Goal: Task Accomplishment & Management: Use online tool/utility

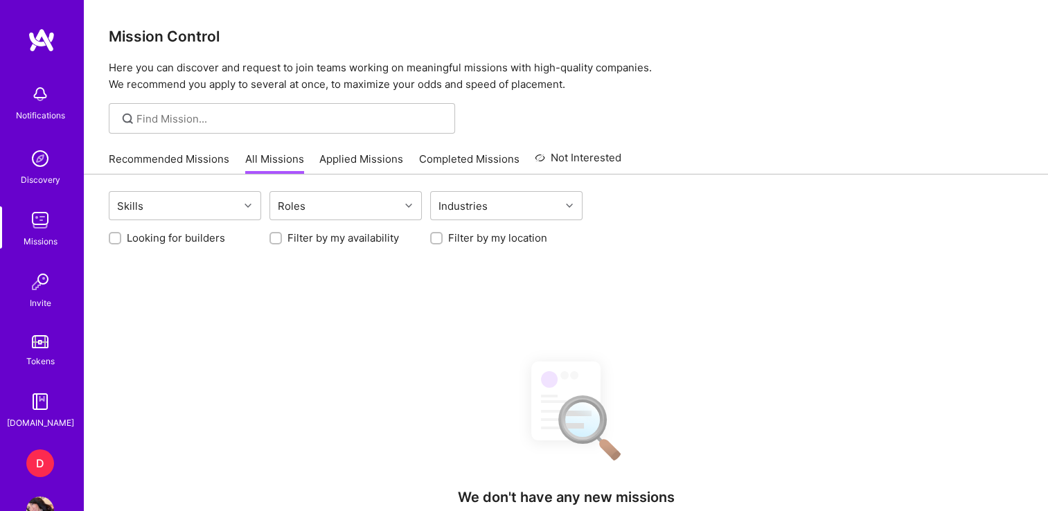
click at [31, 467] on div "D" at bounding box center [40, 463] width 28 height 28
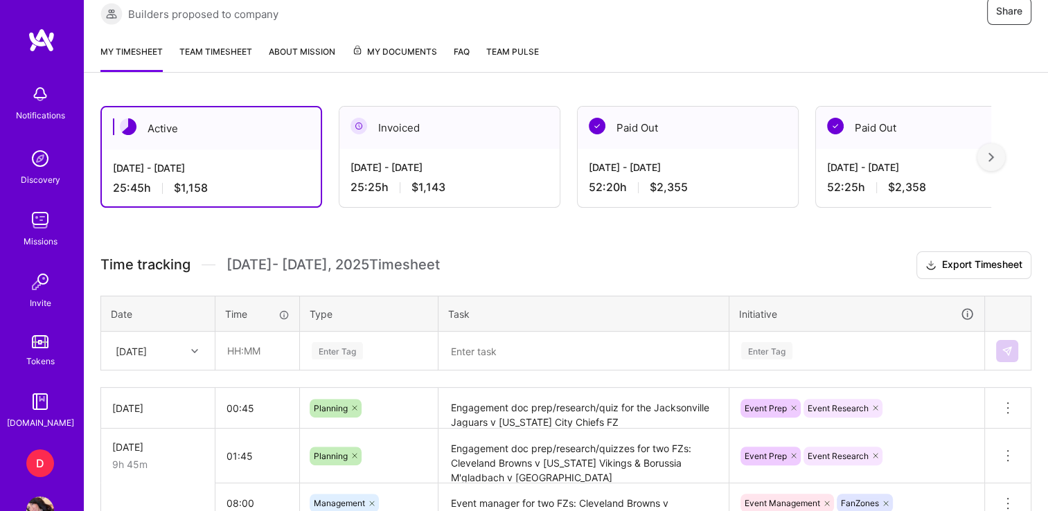
scroll to position [285, 0]
click at [233, 343] on input "text" at bounding box center [257, 350] width 82 height 37
type input "3"
type input "04:30"
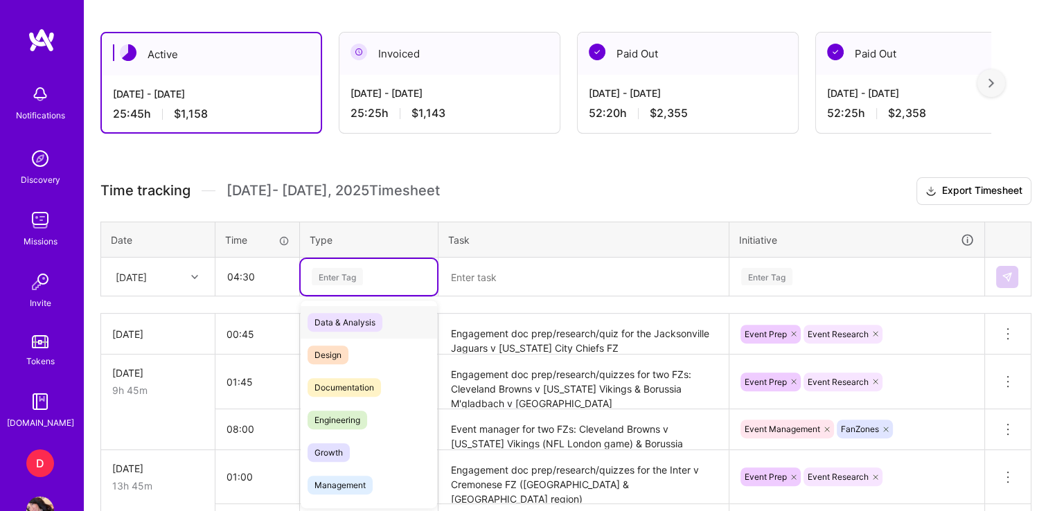
scroll to position [359, 0]
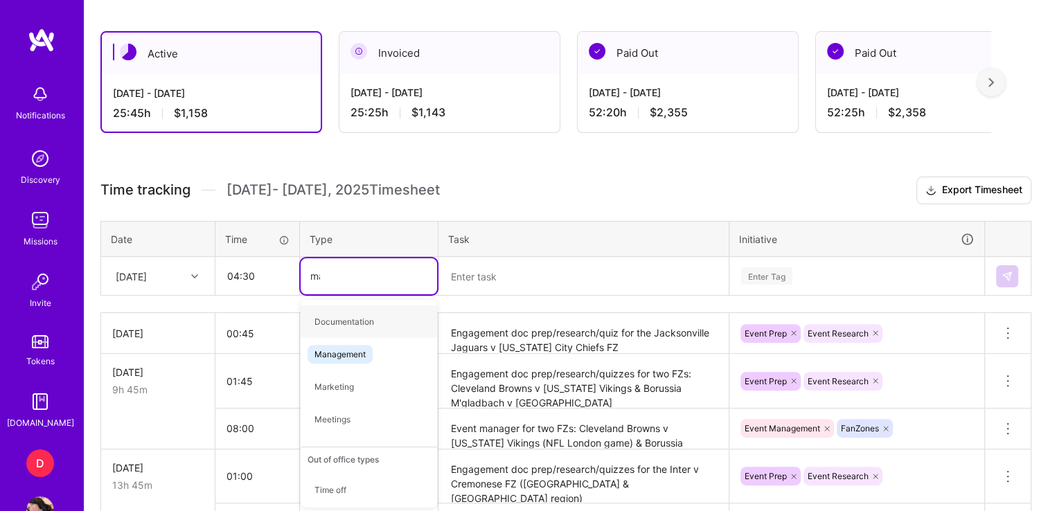
type input "man"
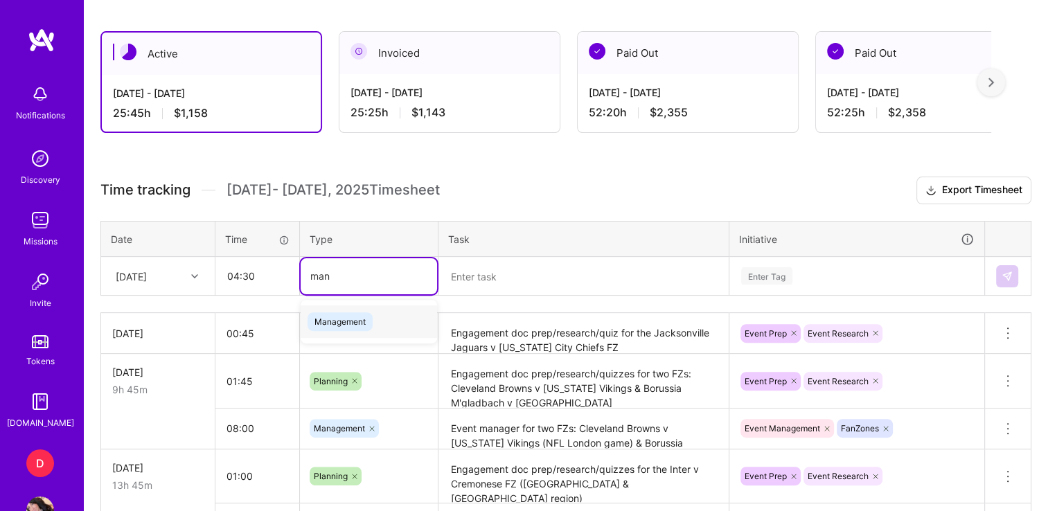
click at [339, 320] on span "Management" at bounding box center [339, 321] width 65 height 19
click at [496, 275] on textarea at bounding box center [583, 276] width 287 height 36
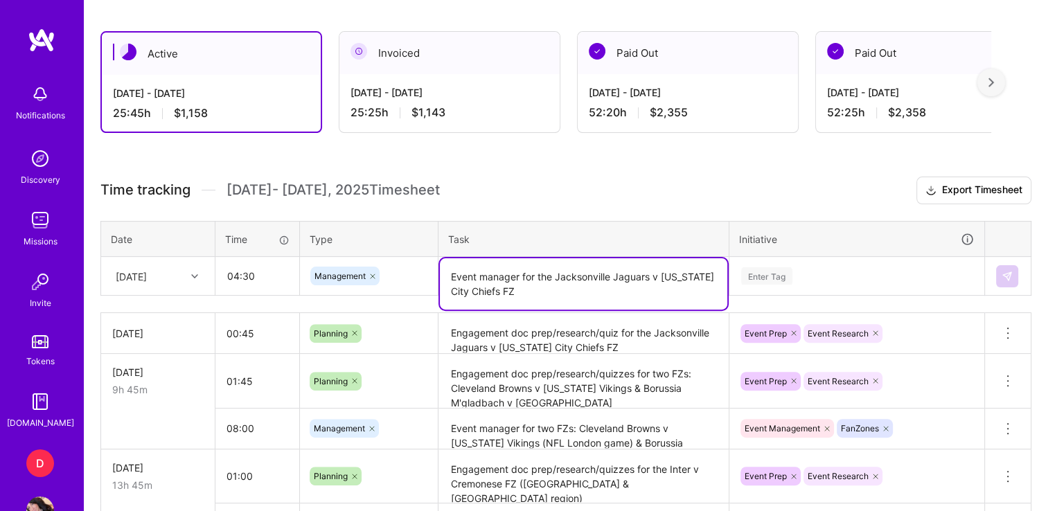
type textarea "Event manager for the Jacksonville Jaguars v [US_STATE] City Chiefs FZ"
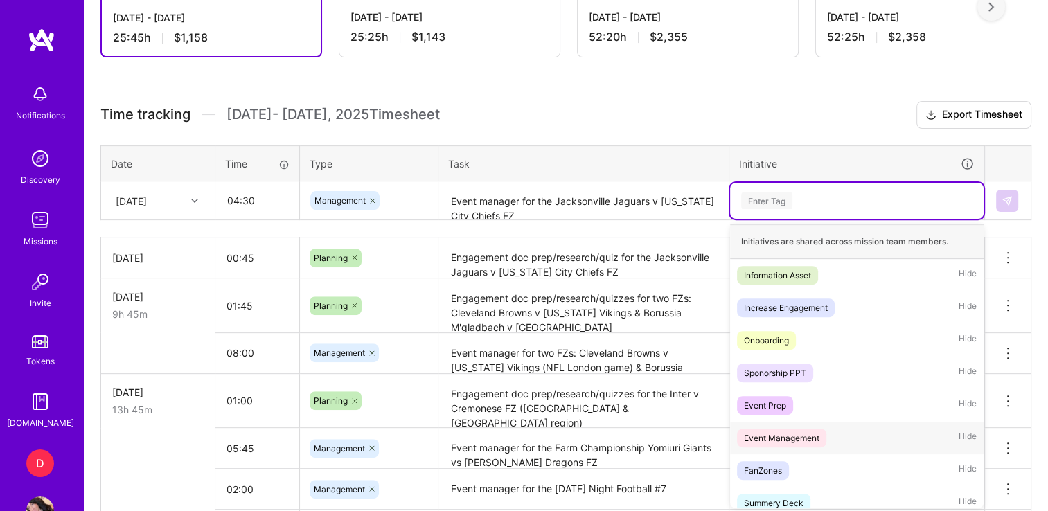
click at [780, 439] on div "Event Management" at bounding box center [781, 438] width 75 height 15
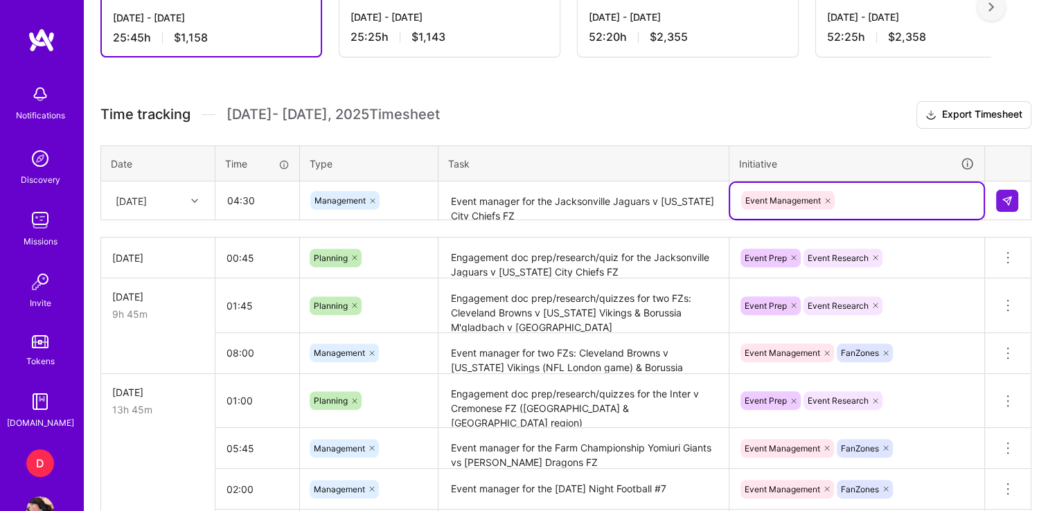
click at [864, 199] on div "Event Management" at bounding box center [857, 200] width 234 height 21
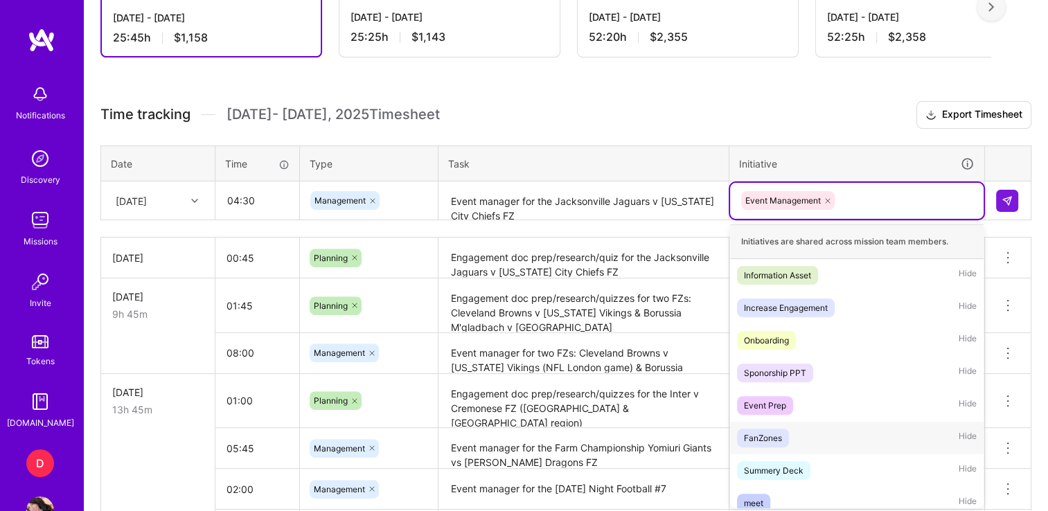
click at [770, 431] on div "FanZones" at bounding box center [763, 438] width 38 height 15
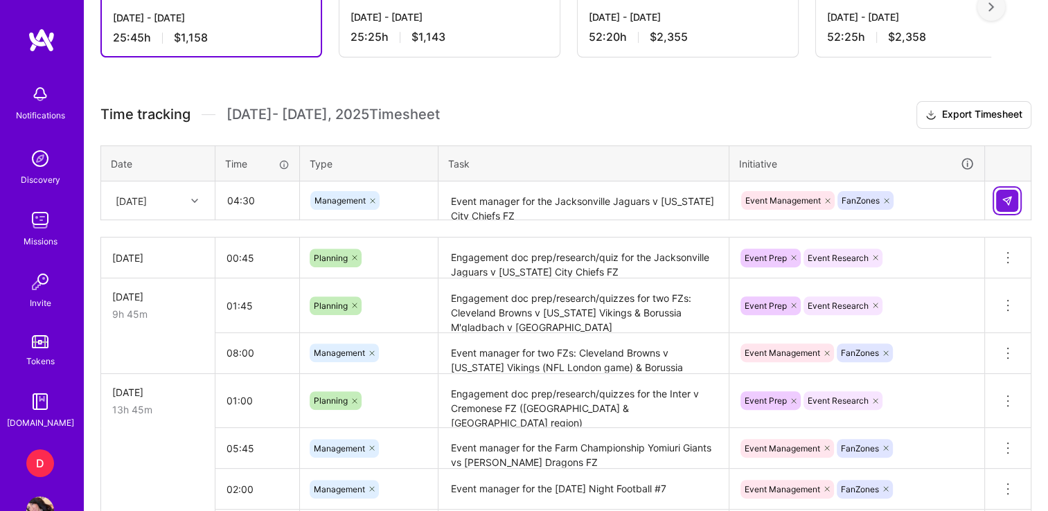
click at [999, 190] on button at bounding box center [1007, 201] width 22 height 22
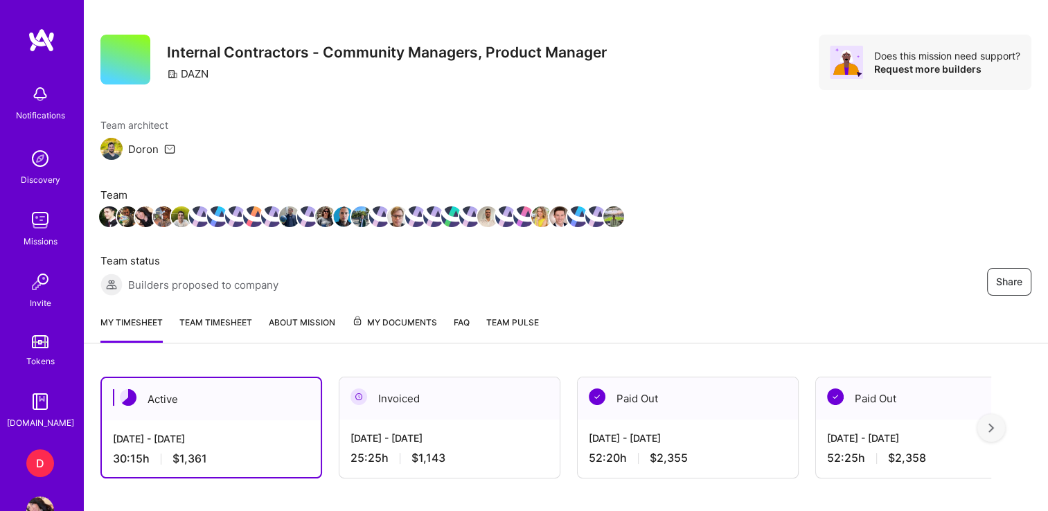
scroll to position [0, 0]
